Goal: Contribute content

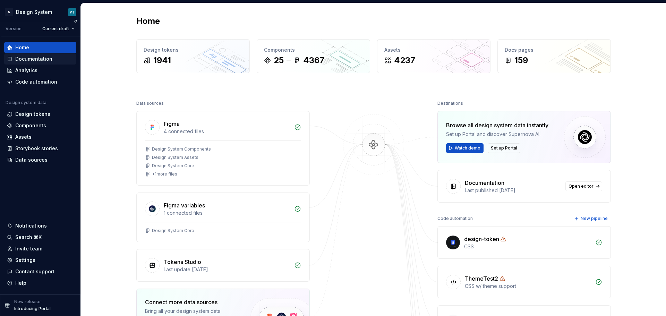
click at [32, 59] on div "Documentation" at bounding box center [33, 59] width 37 height 7
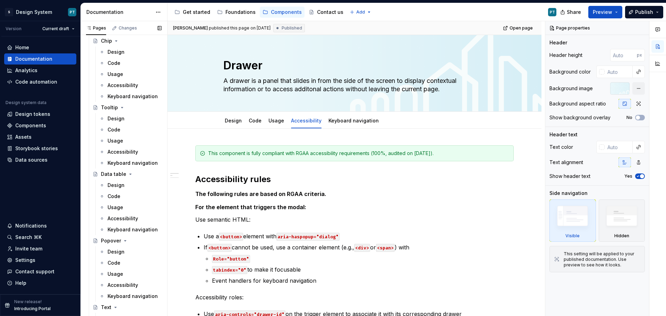
scroll to position [659, 0]
click at [124, 118] on div "Design" at bounding box center [135, 118] width 54 height 10
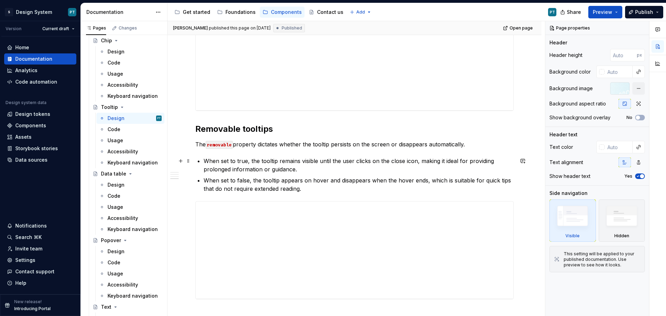
scroll to position [1100, 0]
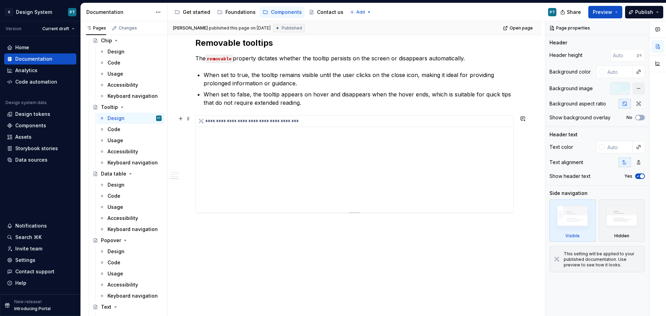
click at [261, 192] on div "**********" at bounding box center [355, 164] width 318 height 97
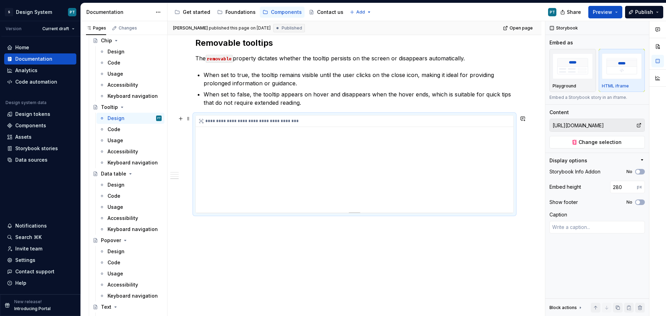
click at [444, 170] on div "**********" at bounding box center [355, 164] width 318 height 97
type textarea "*"
drag, startPoint x: 623, startPoint y: 186, endPoint x: 602, endPoint y: 181, distance: 21.7
click at [603, 188] on div "Embed height 280 px" at bounding box center [597, 187] width 95 height 12
type input "320"
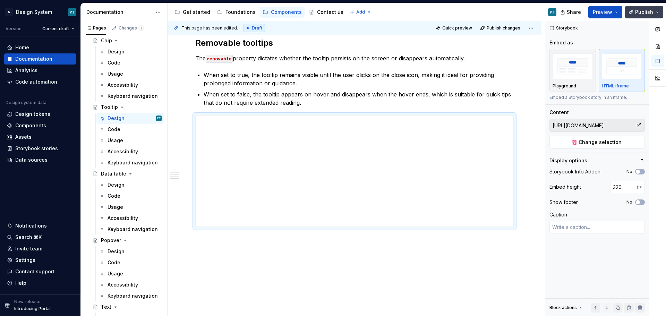
click at [642, 11] on span "Publish" at bounding box center [644, 12] width 18 height 7
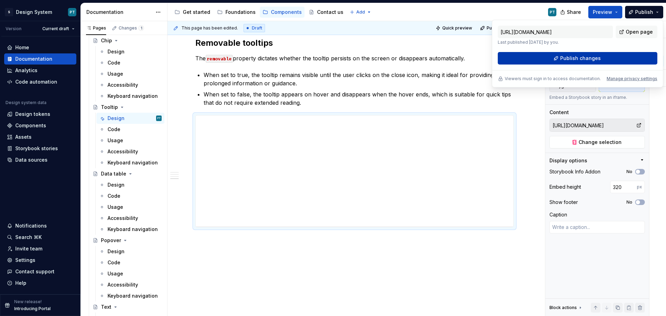
click at [600, 57] on button "Publish changes" at bounding box center [578, 58] width 160 height 12
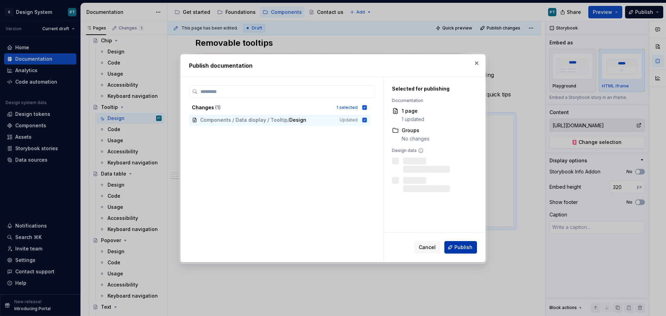
click at [463, 246] on span "Publish" at bounding box center [464, 247] width 18 height 7
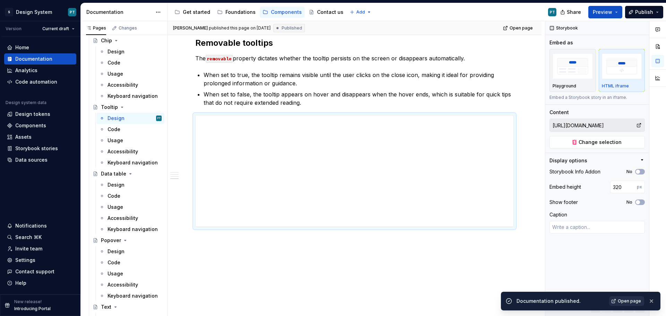
click at [626, 302] on span "Open page" at bounding box center [629, 301] width 23 height 6
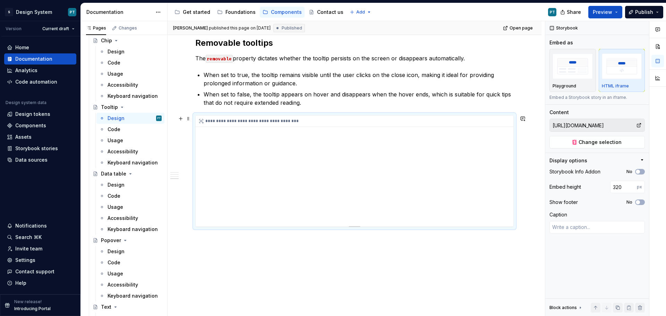
click at [382, 164] on div "**********" at bounding box center [355, 171] width 318 height 111
type textarea "*"
drag, startPoint x: 625, startPoint y: 187, endPoint x: 605, endPoint y: 183, distance: 20.1
click at [605, 187] on div "Embed height 320 px" at bounding box center [597, 187] width 95 height 12
type input "340"
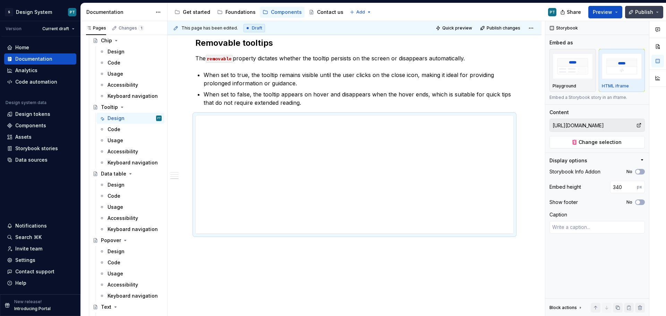
click at [638, 12] on span "Publish" at bounding box center [644, 12] width 18 height 7
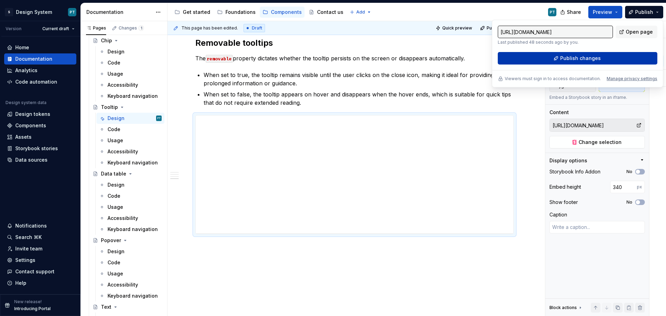
click at [582, 54] on button "Publish changes" at bounding box center [578, 58] width 160 height 12
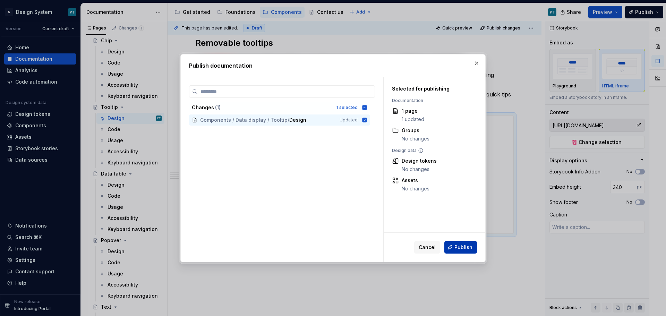
click at [466, 246] on span "Publish" at bounding box center [464, 247] width 18 height 7
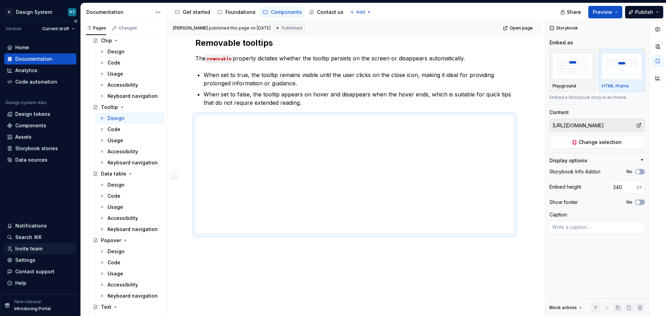
type textarea "*"
